Goal: Task Accomplishment & Management: Manage account settings

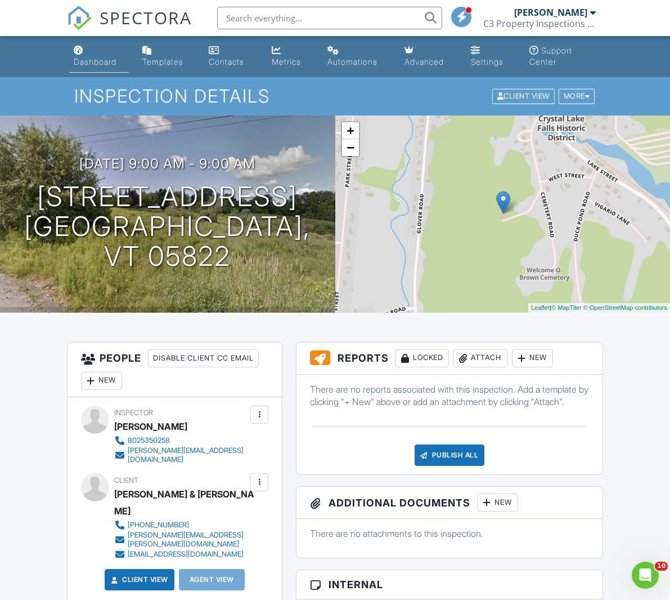
click at [92, 59] on div "Dashboard" at bounding box center [95, 62] width 43 height 10
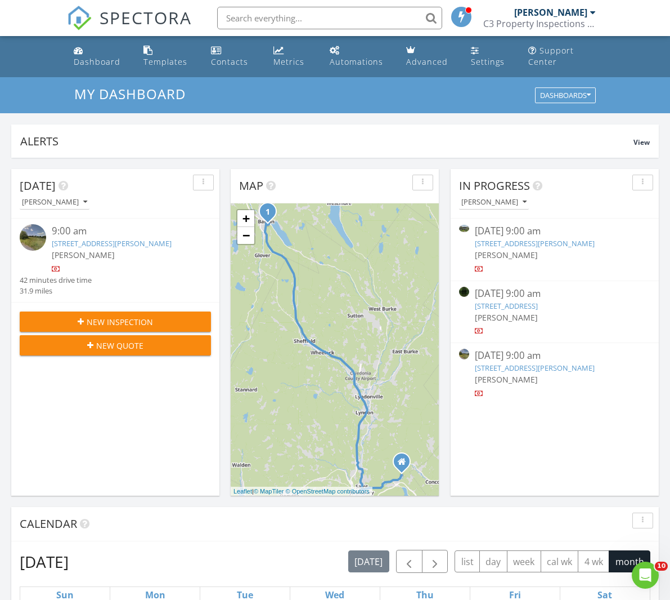
click at [548, 244] on link "286 Carter Street, Barnet, VT 05821" at bounding box center [535, 243] width 120 height 10
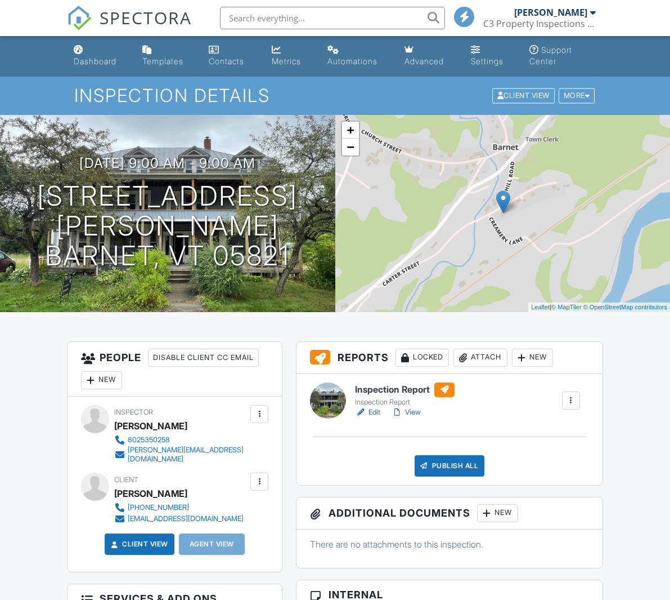
scroll to position [242, 0]
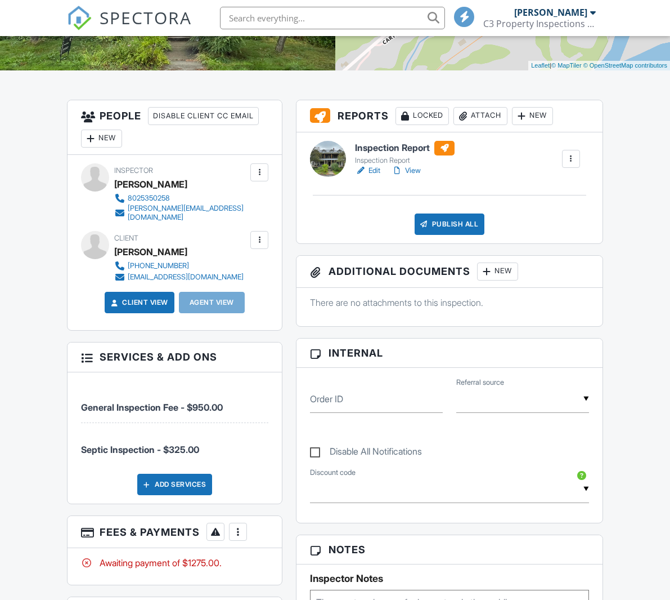
click at [235, 526] on div at bounding box center [238, 531] width 11 height 11
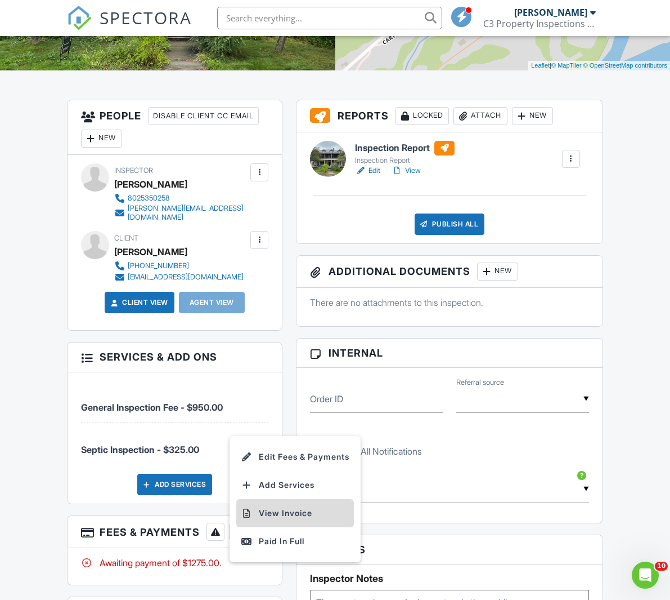
scroll to position [0, 0]
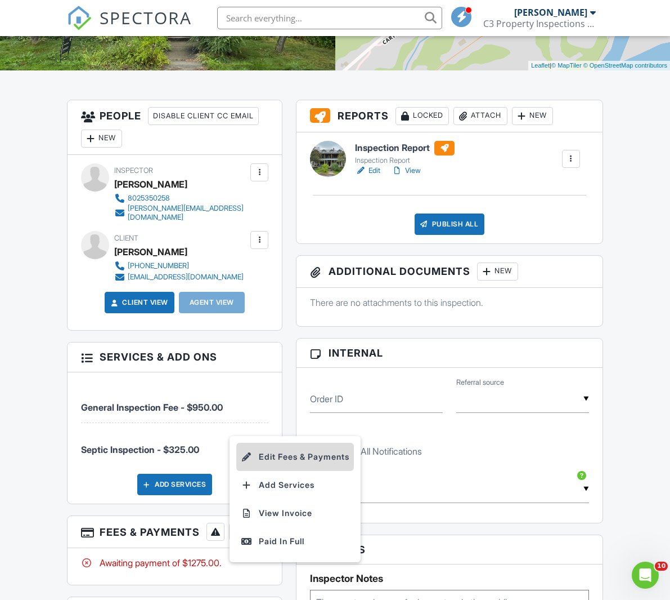
click at [293, 453] on li "Edit Fees & Payments" at bounding box center [295, 456] width 118 height 28
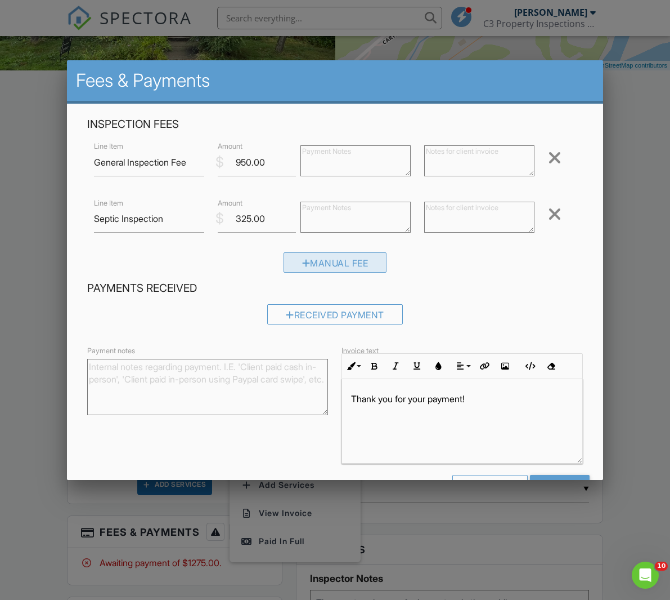
click at [350, 270] on div "Manual Fee" at bounding box center [336, 262] width 104 height 20
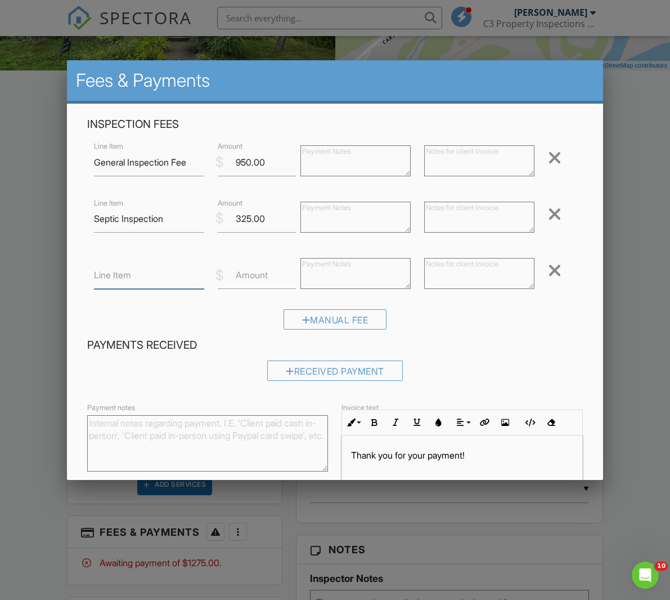
click at [150, 280] on input "Line Item" at bounding box center [149, 275] width 110 height 28
click at [530, 531] on input "Save" at bounding box center [560, 541] width 60 height 20
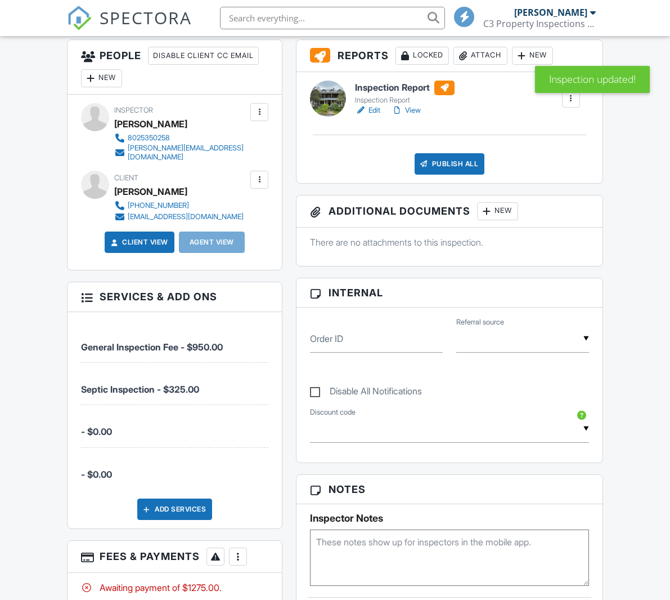
click at [243, 552] on div at bounding box center [238, 556] width 11 height 11
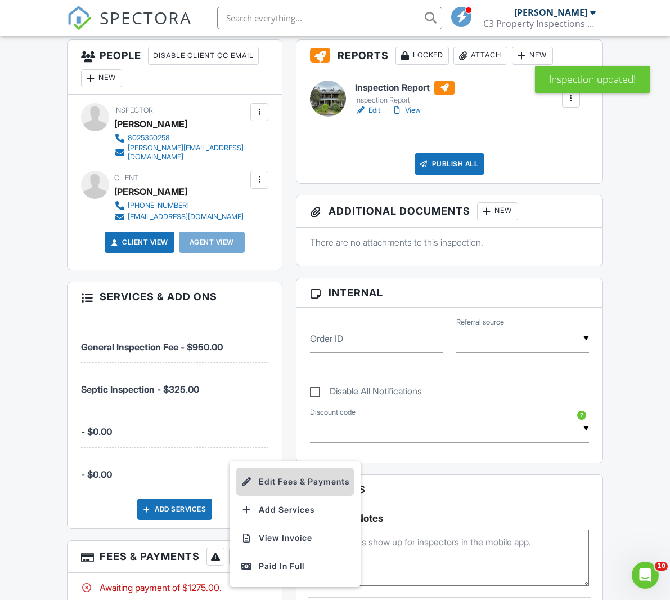
click at [286, 476] on li "Edit Fees & Payments" at bounding box center [295, 481] width 118 height 28
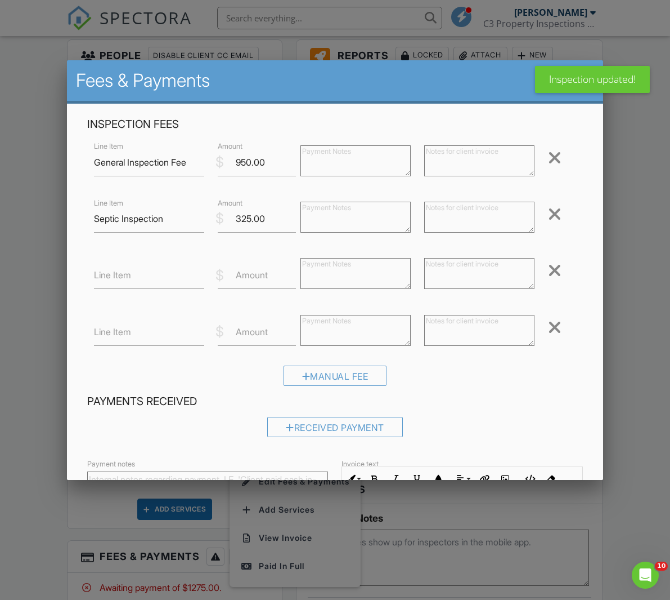
click at [555, 270] on div at bounding box center [555, 270] width 14 height 18
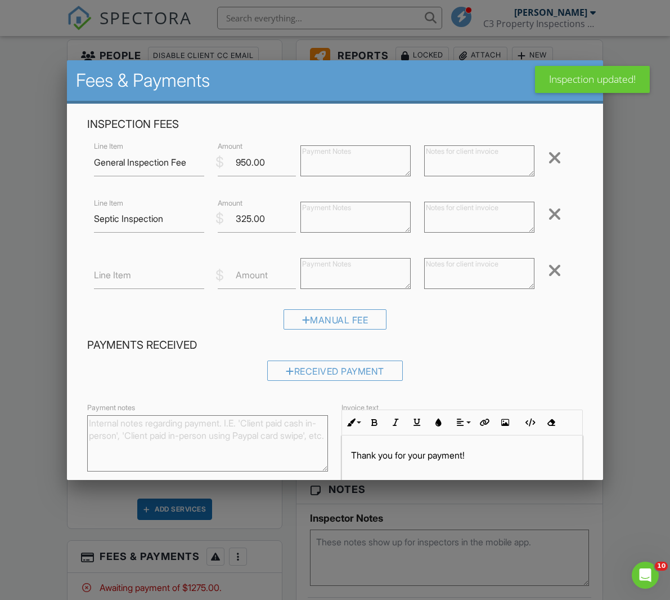
click at [555, 270] on div at bounding box center [555, 270] width 14 height 18
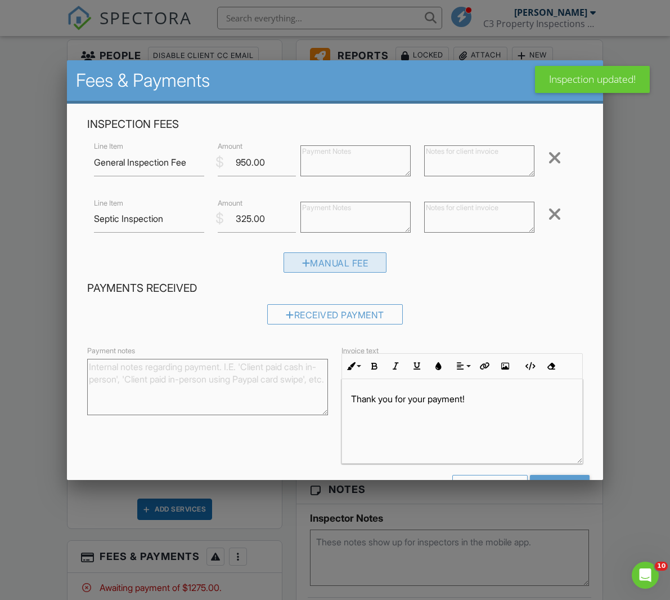
click at [345, 262] on div "Manual Fee" at bounding box center [336, 262] width 104 height 20
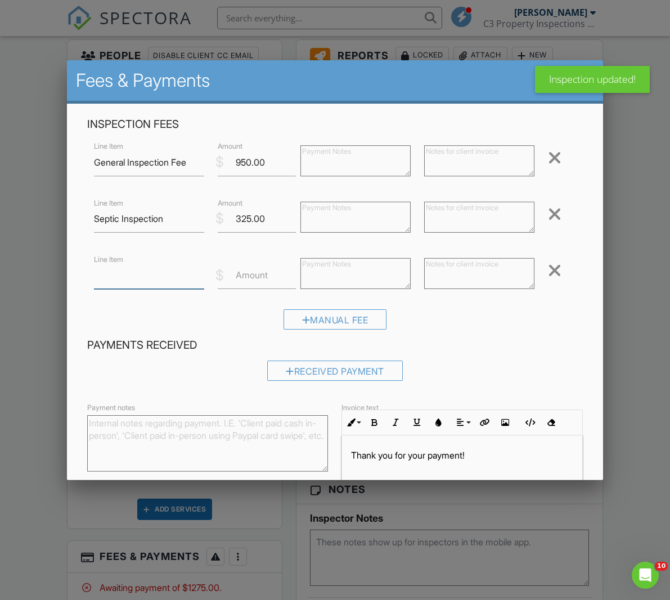
click at [162, 281] on input "Line Item" at bounding box center [149, 275] width 110 height 28
type input "Payment Received"
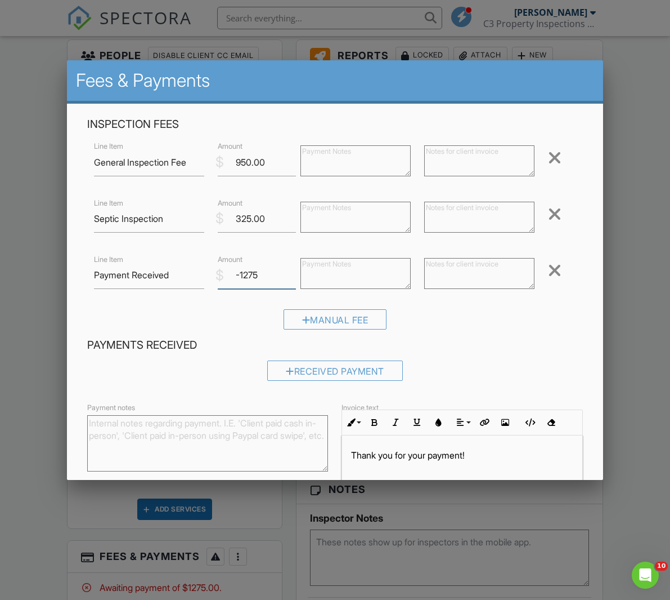
type input "-1275"
click at [360, 273] on textarea at bounding box center [356, 273] width 110 height 31
click at [482, 287] on textarea at bounding box center [479, 273] width 110 height 31
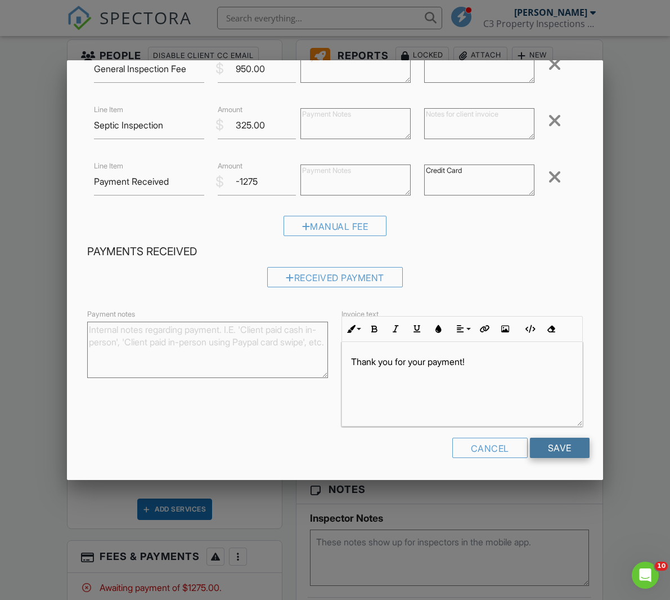
type textarea "Credit Card"
click at [548, 456] on input "Save" at bounding box center [560, 447] width 60 height 20
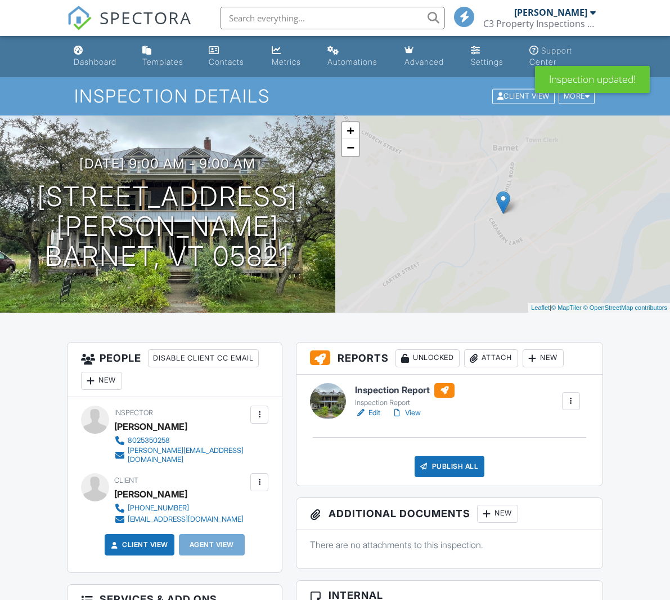
scroll to position [286, 0]
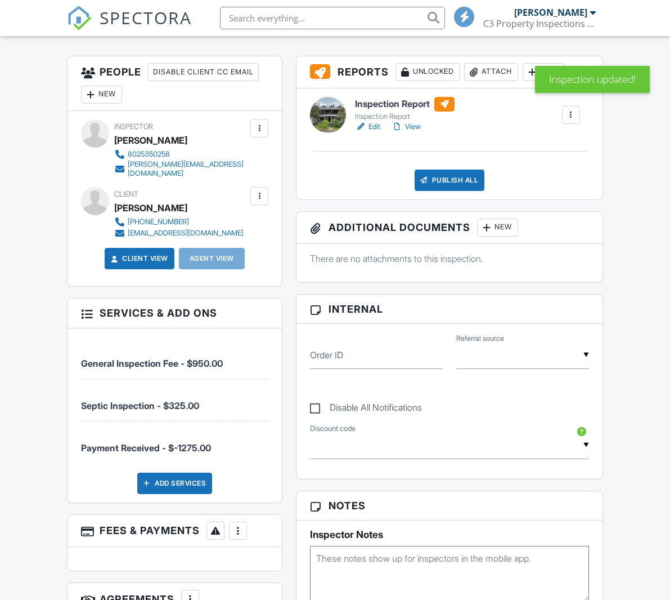
click at [243, 525] on div at bounding box center [238, 530] width 11 height 11
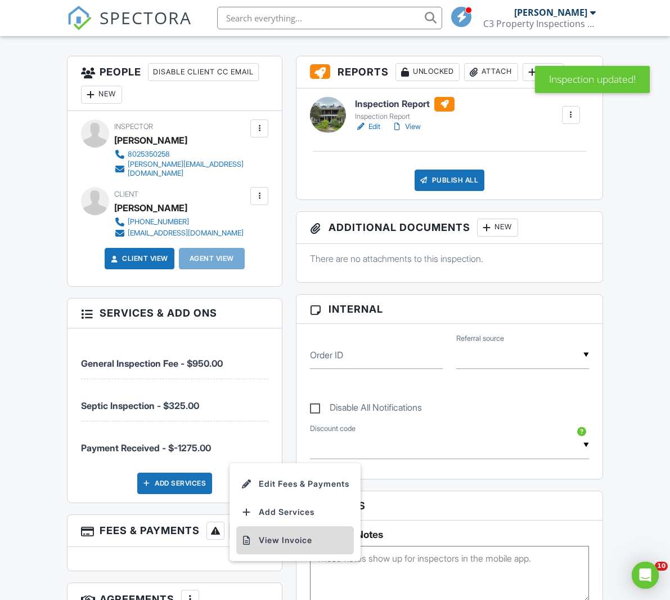
scroll to position [0, 0]
click at [273, 538] on li "View Invoice" at bounding box center [295, 540] width 118 height 28
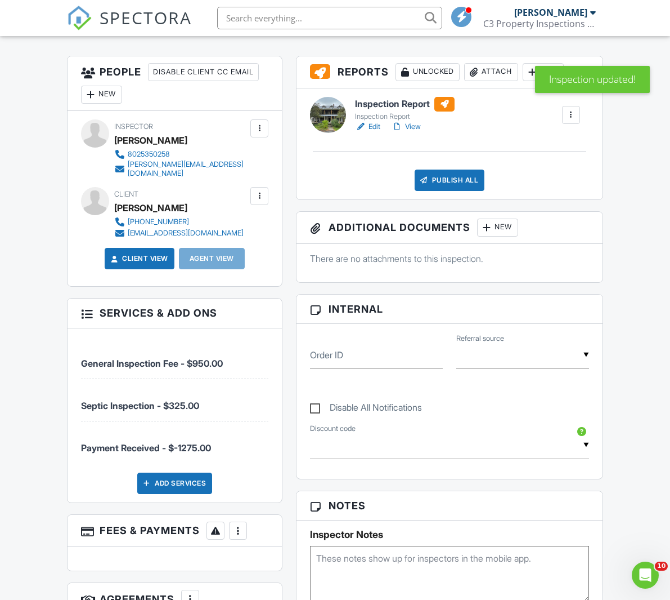
scroll to position [284, 0]
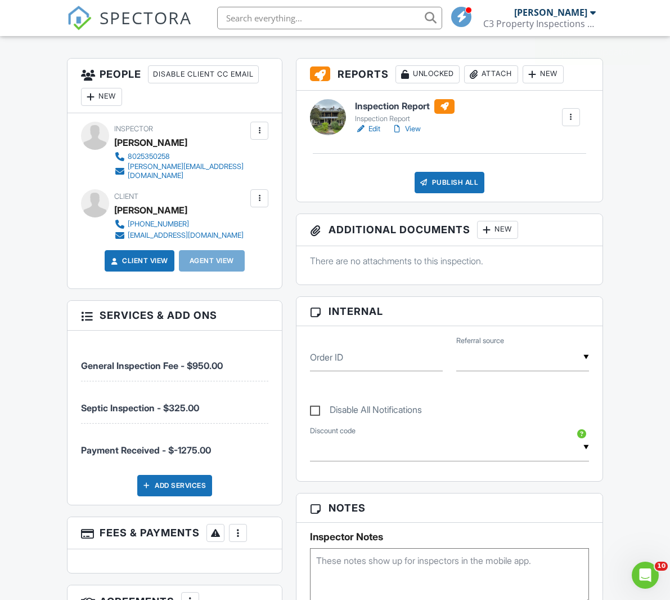
click at [377, 128] on link "Edit" at bounding box center [367, 128] width 25 height 11
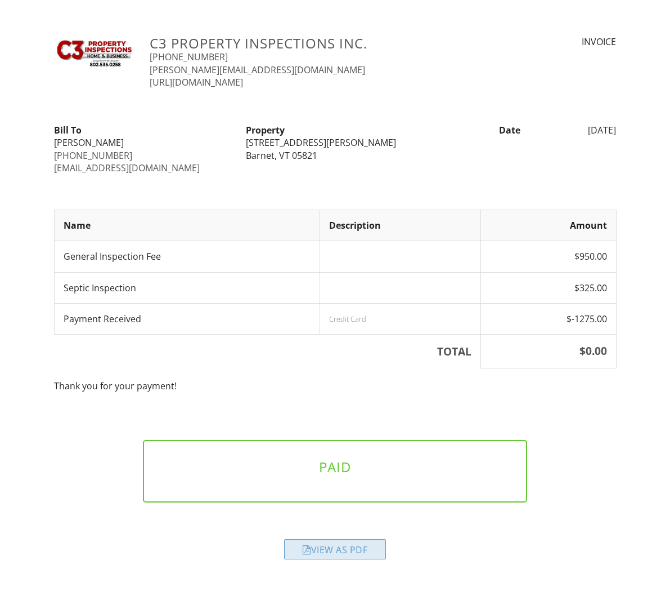
click at [343, 547] on div "View as PDF" at bounding box center [335, 549] width 102 height 20
